Goal: Contribute content: Contribute content

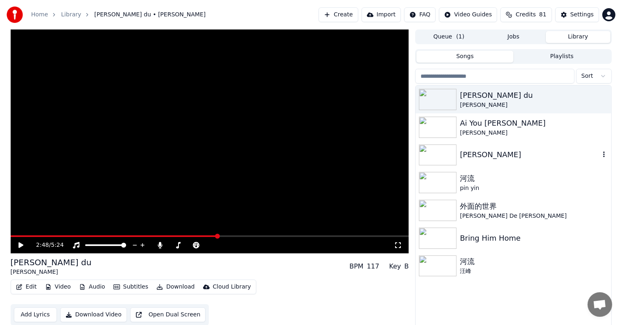
click at [315, 152] on img at bounding box center [438, 155] width 38 height 21
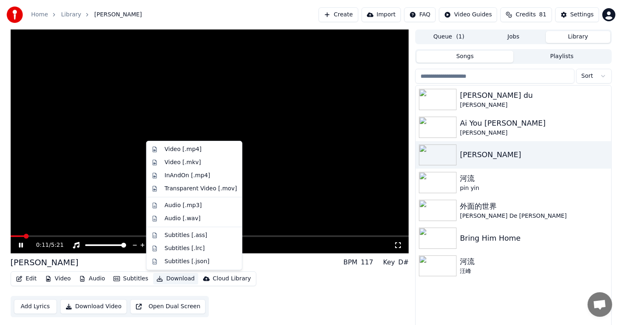
click at [170, 223] on button "Download" at bounding box center [175, 278] width 45 height 11
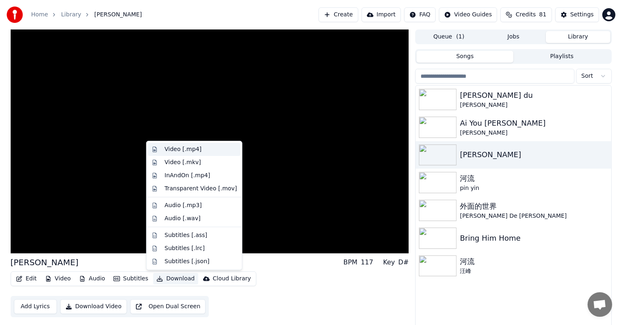
click at [185, 152] on div "Video [.mp4]" at bounding box center [183, 149] width 37 height 8
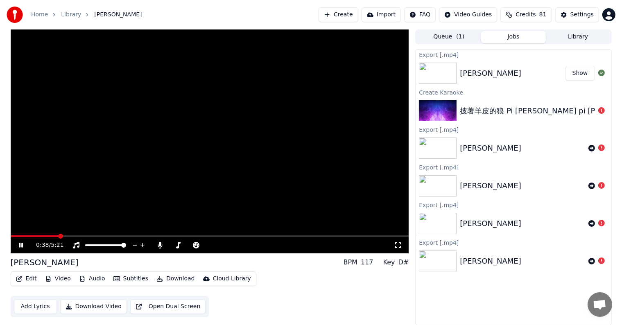
click at [315, 72] on button "Show" at bounding box center [580, 73] width 29 height 15
click at [19, 223] on icon at bounding box center [21, 245] width 4 height 5
click at [315, 146] on div "[PERSON_NAME]" at bounding box center [522, 148] width 125 height 11
click at [315, 106] on img at bounding box center [438, 110] width 38 height 21
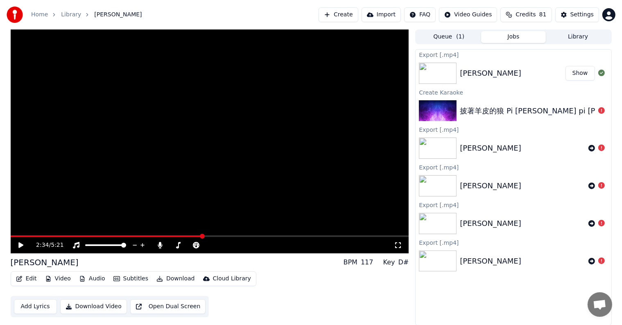
click at [315, 106] on img at bounding box center [438, 110] width 38 height 21
click at [315, 110] on icon at bounding box center [601, 110] width 7 height 7
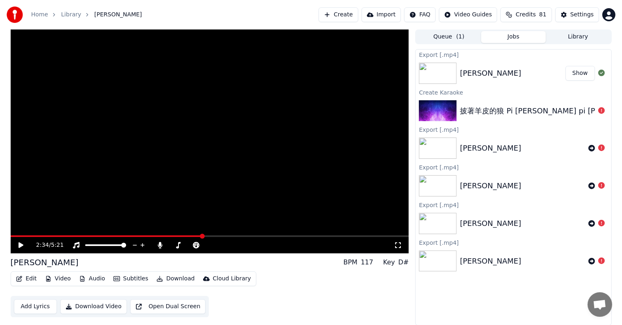
click at [315, 14] on button "Create" at bounding box center [339, 14] width 40 height 15
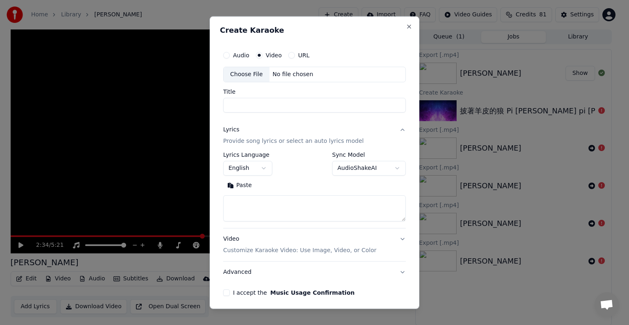
click at [249, 74] on div "Choose File" at bounding box center [247, 74] width 46 height 15
type input "**********"
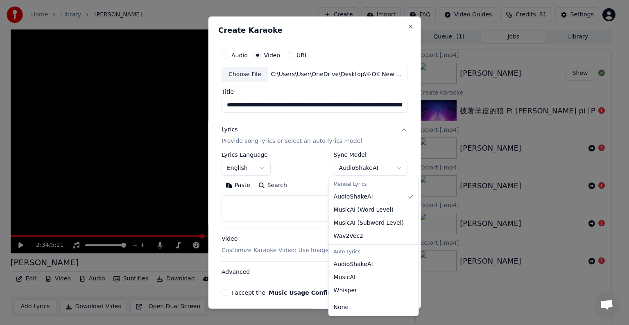
click at [315, 169] on body "Home Library [PERSON_NAME] Create Import FAQ Video Guides Credits 81 Settings 2…" at bounding box center [311, 162] width 622 height 325
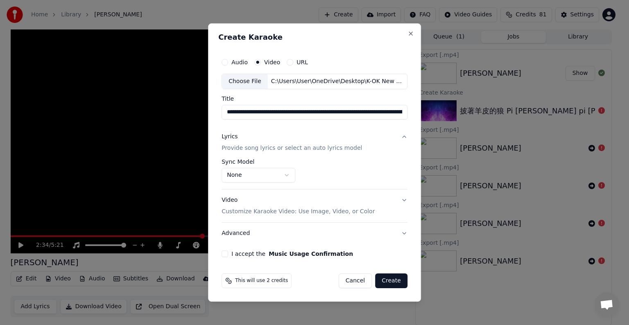
click at [228, 223] on button "I accept the Music Usage Confirmation" at bounding box center [225, 254] width 7 height 7
click at [315, 223] on button "Create" at bounding box center [391, 281] width 32 height 15
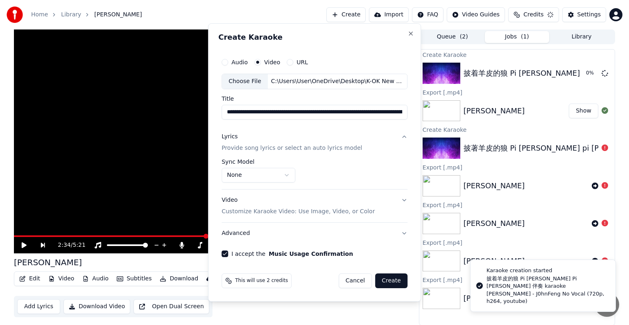
select select "**********"
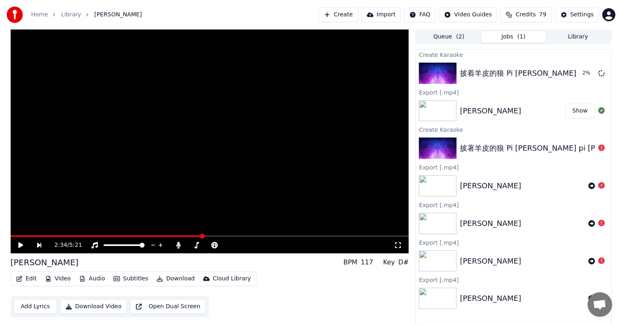
click at [315, 35] on button "Jobs ( 1 )" at bounding box center [513, 37] width 65 height 12
click at [89, 223] on button "Audio" at bounding box center [92, 278] width 33 height 11
click at [292, 223] on div "Edit Video Audio Subtitles Download Cloud Library Add Lyrics Download Video Ope…" at bounding box center [210, 295] width 399 height 46
click at [315, 74] on button "Play" at bounding box center [582, 73] width 26 height 15
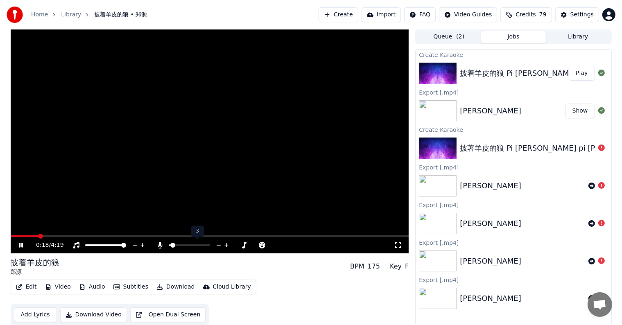
click at [220, 223] on icon at bounding box center [219, 245] width 8 height 8
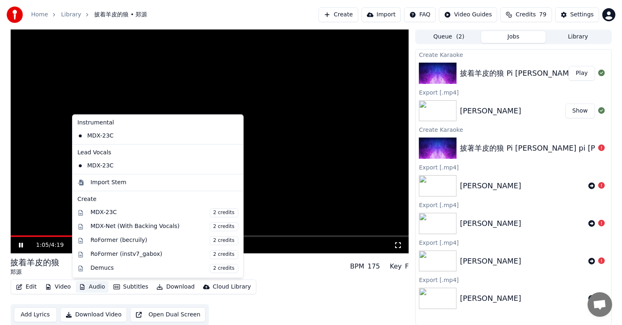
click at [87, 223] on button "Audio" at bounding box center [92, 286] width 33 height 11
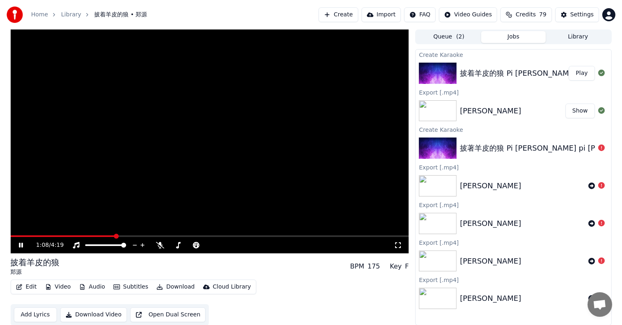
click at [213, 90] on video at bounding box center [210, 141] width 399 height 224
click at [12, 223] on span at bounding box center [12, 236] width 2 height 2
click at [44, 223] on span at bounding box center [210, 236] width 399 height 2
click at [21, 223] on icon at bounding box center [20, 245] width 5 height 6
click at [66, 223] on span at bounding box center [210, 236] width 399 height 2
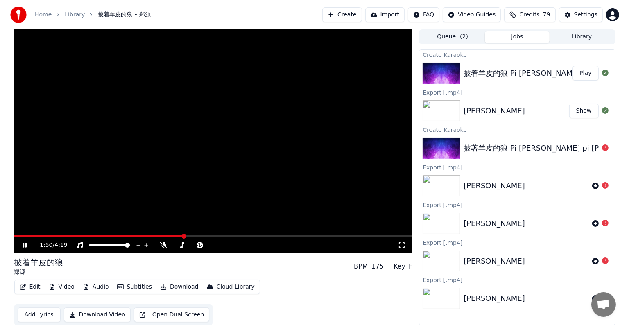
scroll to position [0, 0]
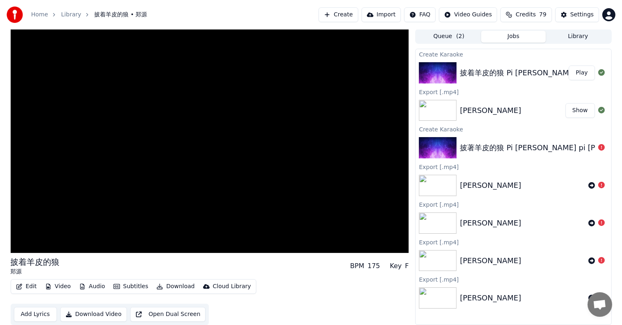
click at [315, 18] on button "Create" at bounding box center [339, 14] width 40 height 15
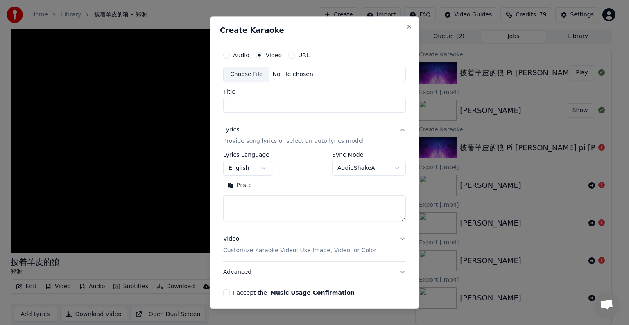
select select
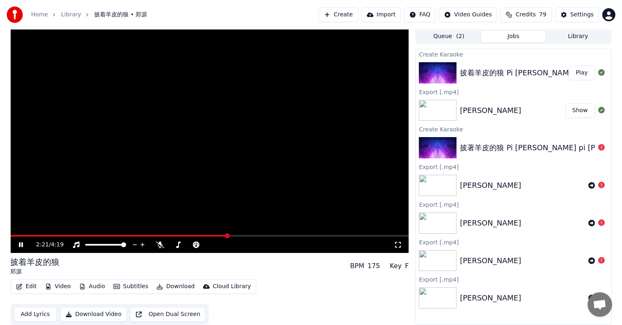
click at [22, 223] on icon at bounding box center [21, 244] width 4 height 5
click at [315, 18] on button "Create" at bounding box center [339, 14] width 40 height 15
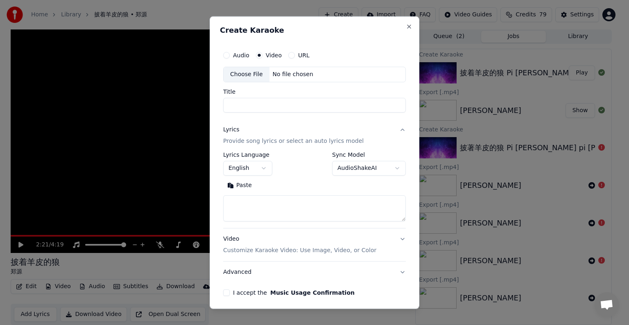
click at [303, 54] on label "URL" at bounding box center [303, 55] width 11 height 6
click at [295, 54] on button "URL" at bounding box center [291, 55] width 7 height 7
click at [262, 106] on input "Title" at bounding box center [314, 106] width 183 height 15
click at [223, 180] on button "Paste" at bounding box center [239, 186] width 33 height 13
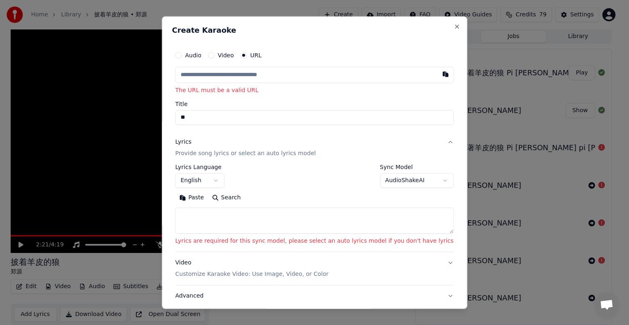
type input "*"
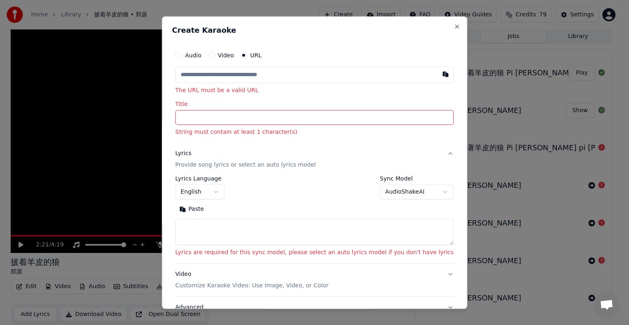
click at [235, 76] on input "text" at bounding box center [314, 75] width 279 height 16
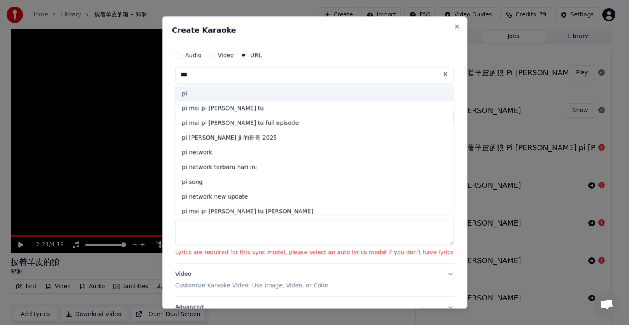
type input "**"
